Goal: Task Accomplishment & Management: Complete application form

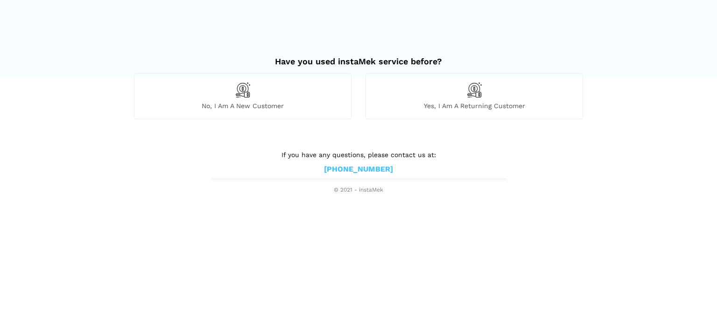
click at [231, 84] on div "No, I am a new customer" at bounding box center [242, 96] width 217 height 46
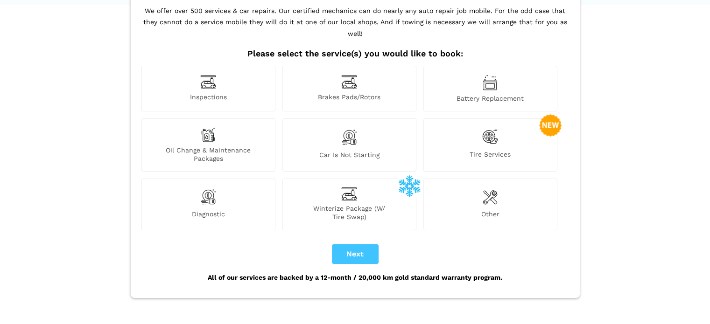
scroll to position [73, 0]
click at [213, 75] on img at bounding box center [208, 81] width 16 height 14
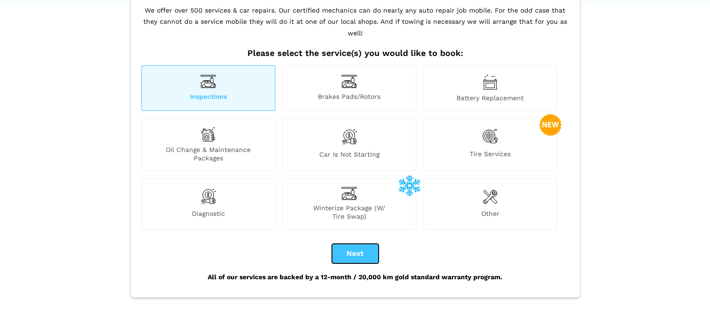
click at [357, 244] on button "Next" at bounding box center [355, 254] width 47 height 20
checkbox input "true"
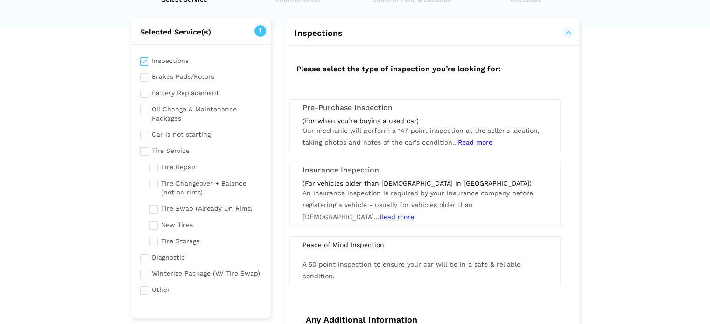
scroll to position [46, 0]
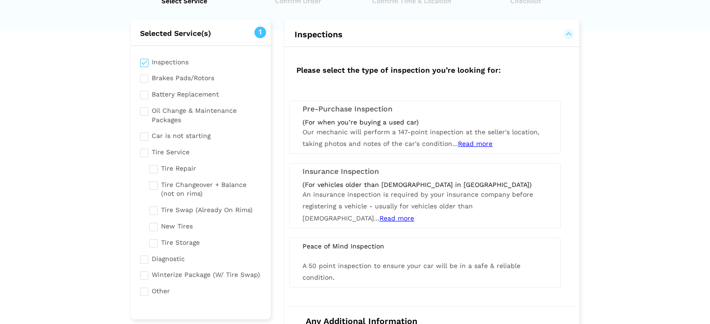
click at [365, 122] on div "(For when you’re buying a used car)" at bounding box center [424, 122] width 245 height 8
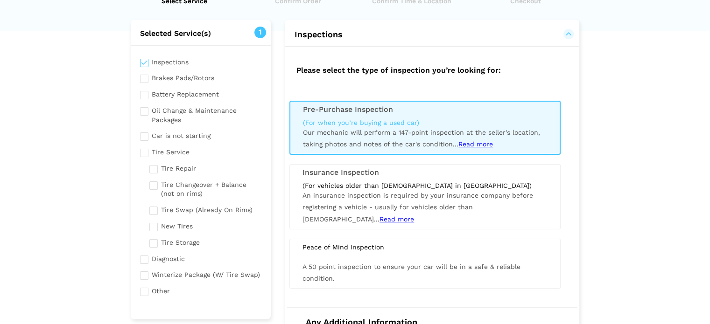
click at [474, 146] on span "Read more" at bounding box center [475, 143] width 35 height 7
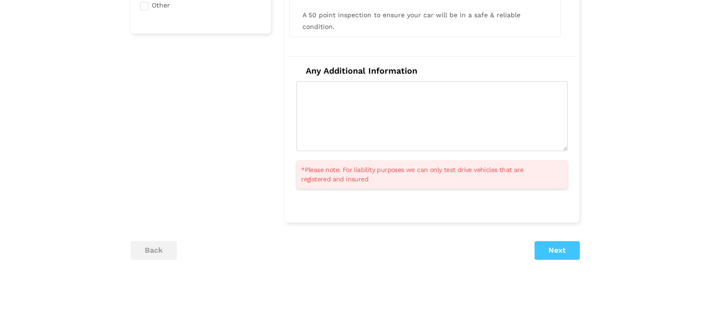
scroll to position [333, 0]
click at [548, 246] on button "Next" at bounding box center [556, 249] width 45 height 19
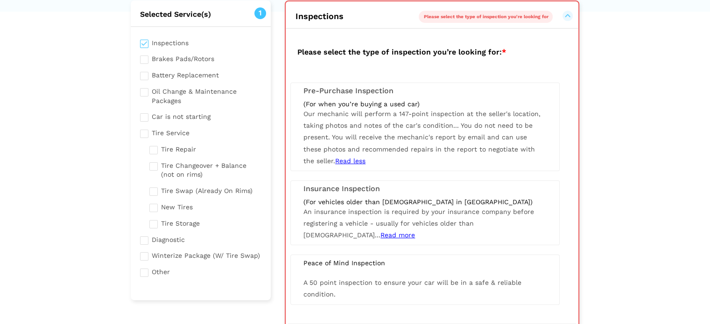
scroll to position [65, 0]
click at [434, 130] on div "(For when you’re buying a used car) Our mechanic will perform a 147-point inspe…" at bounding box center [424, 133] width 257 height 67
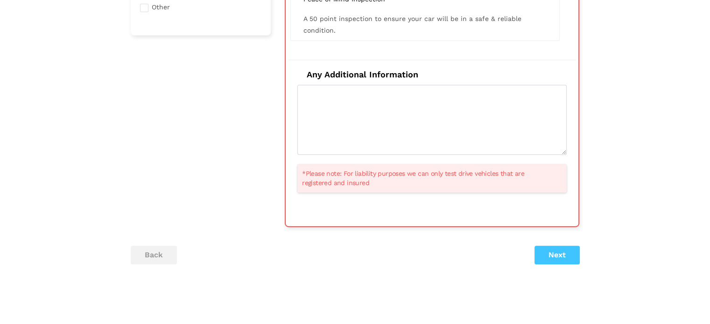
scroll to position [334, 0]
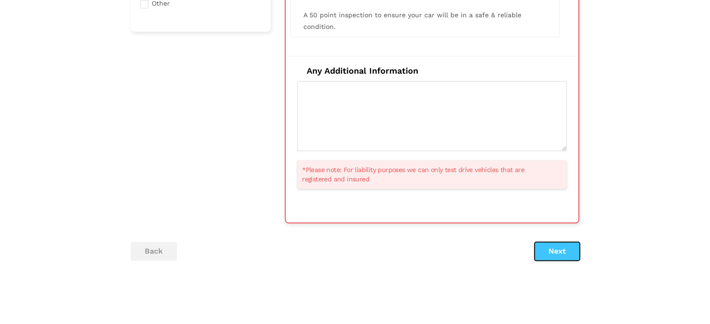
click at [558, 251] on button "Next" at bounding box center [556, 251] width 45 height 19
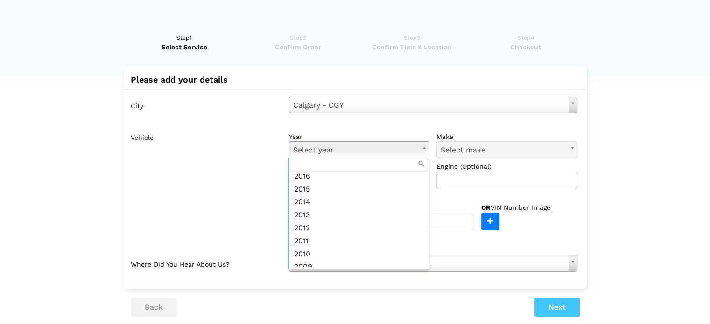
scroll to position [157, 0]
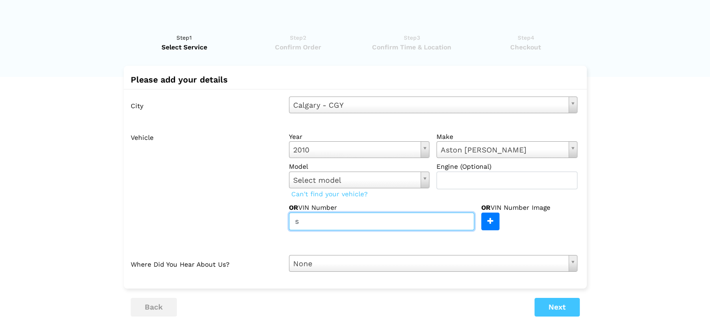
click at [471, 227] on input "s" at bounding box center [381, 222] width 185 height 18
type input "su"
click at [500, 139] on label "make" at bounding box center [506, 136] width 141 height 9
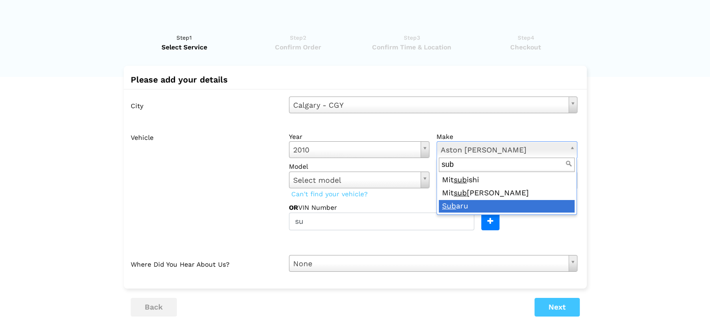
type input "sub"
click at [484, 213] on div "sub Mit sub ishi Mit sub ishi Fuso Sub aru" at bounding box center [506, 186] width 141 height 57
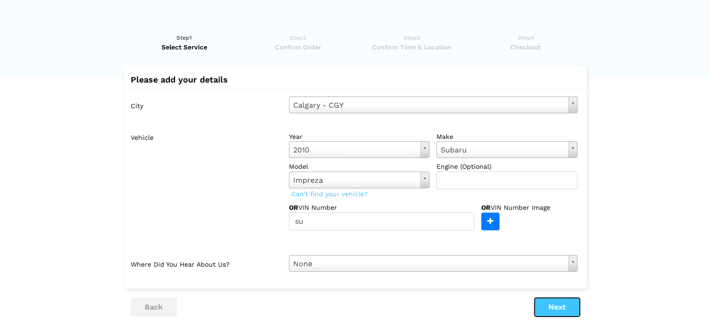
click at [547, 313] on button "Next" at bounding box center [556, 307] width 45 height 19
